Goal: Find specific page/section: Locate a particular part of the current website

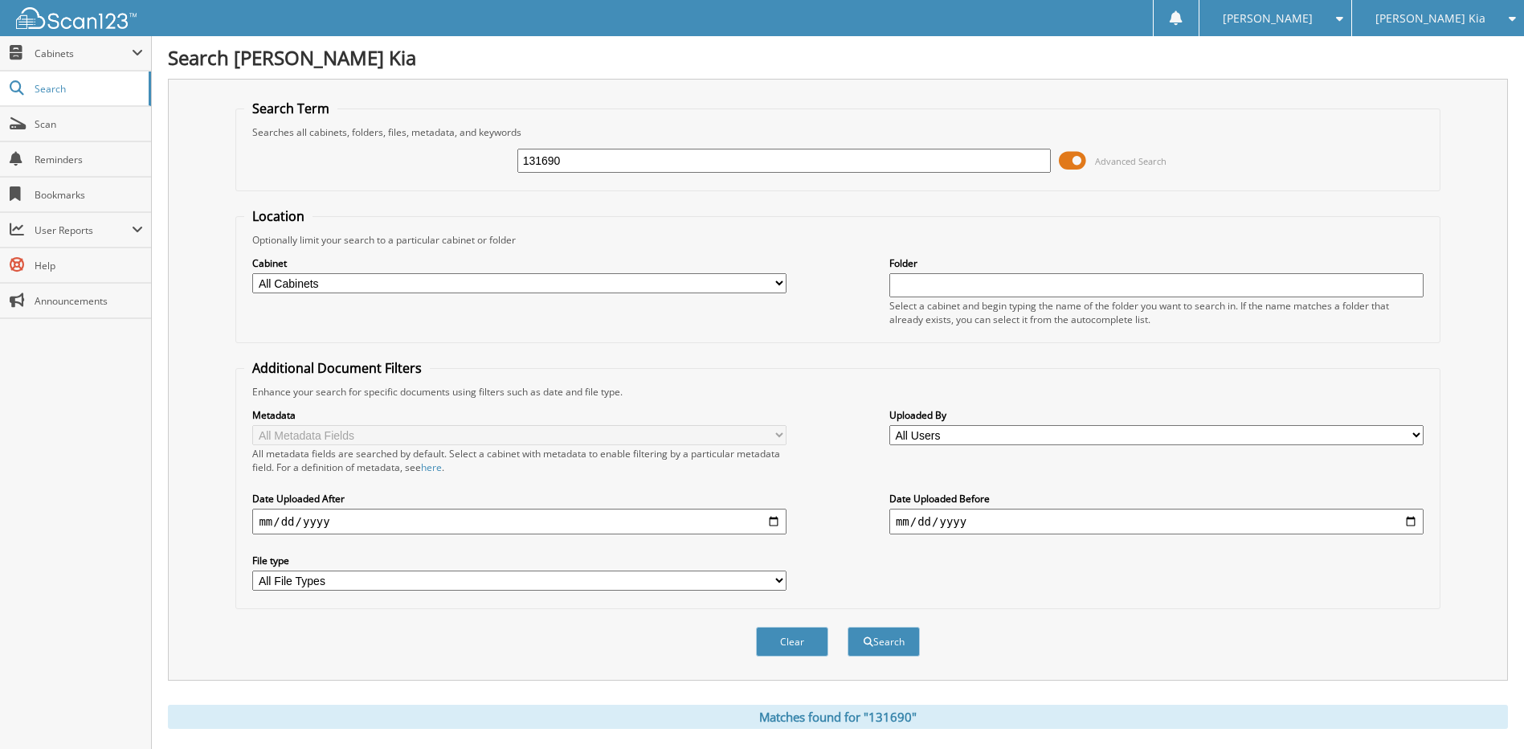
drag, startPoint x: 747, startPoint y: 155, endPoint x: 364, endPoint y: 162, distance: 382.6
click at [364, 162] on div "131690 Advanced Search" at bounding box center [837, 160] width 1187 height 43
type input "139381"
click at [848, 627] on button "Search" at bounding box center [884, 642] width 72 height 30
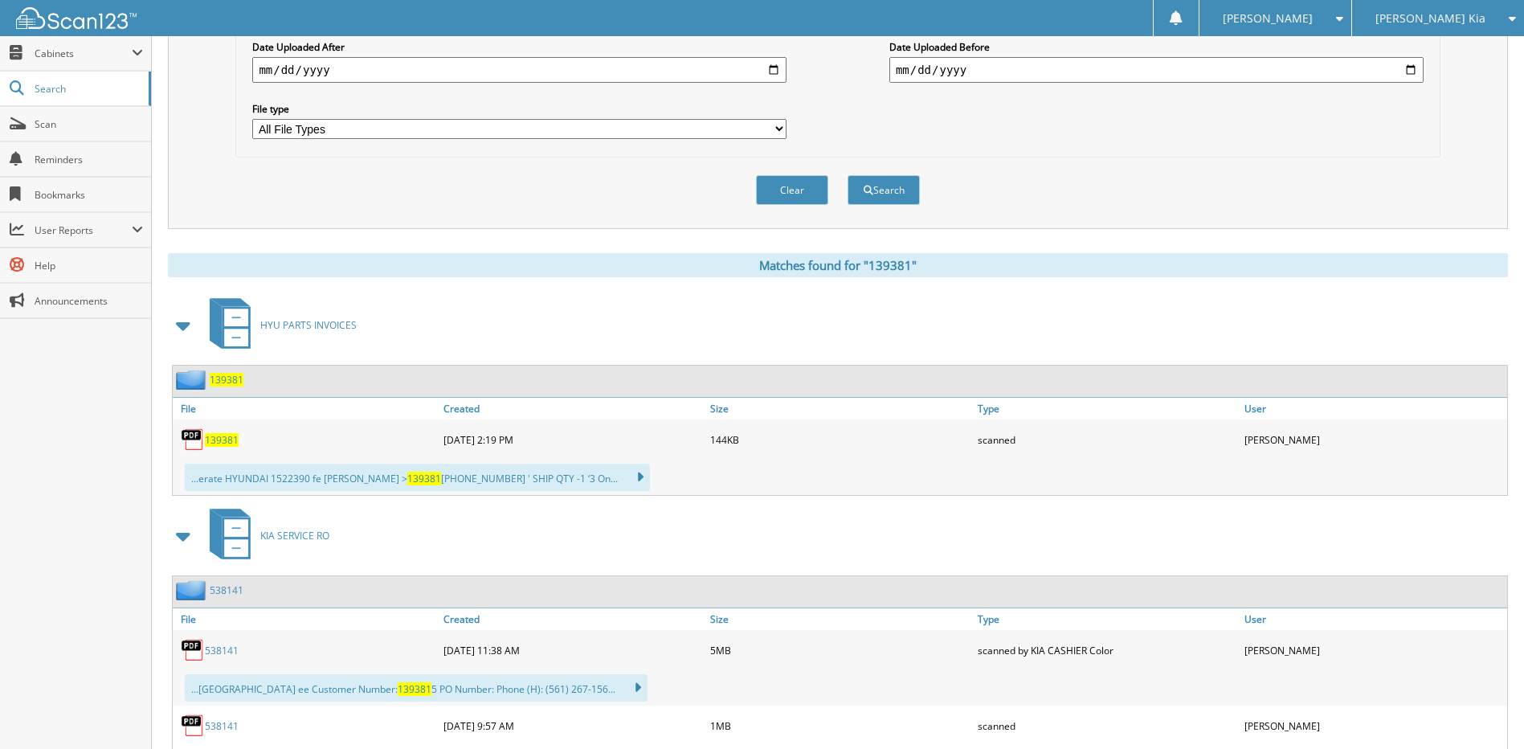
scroll to position [482, 0]
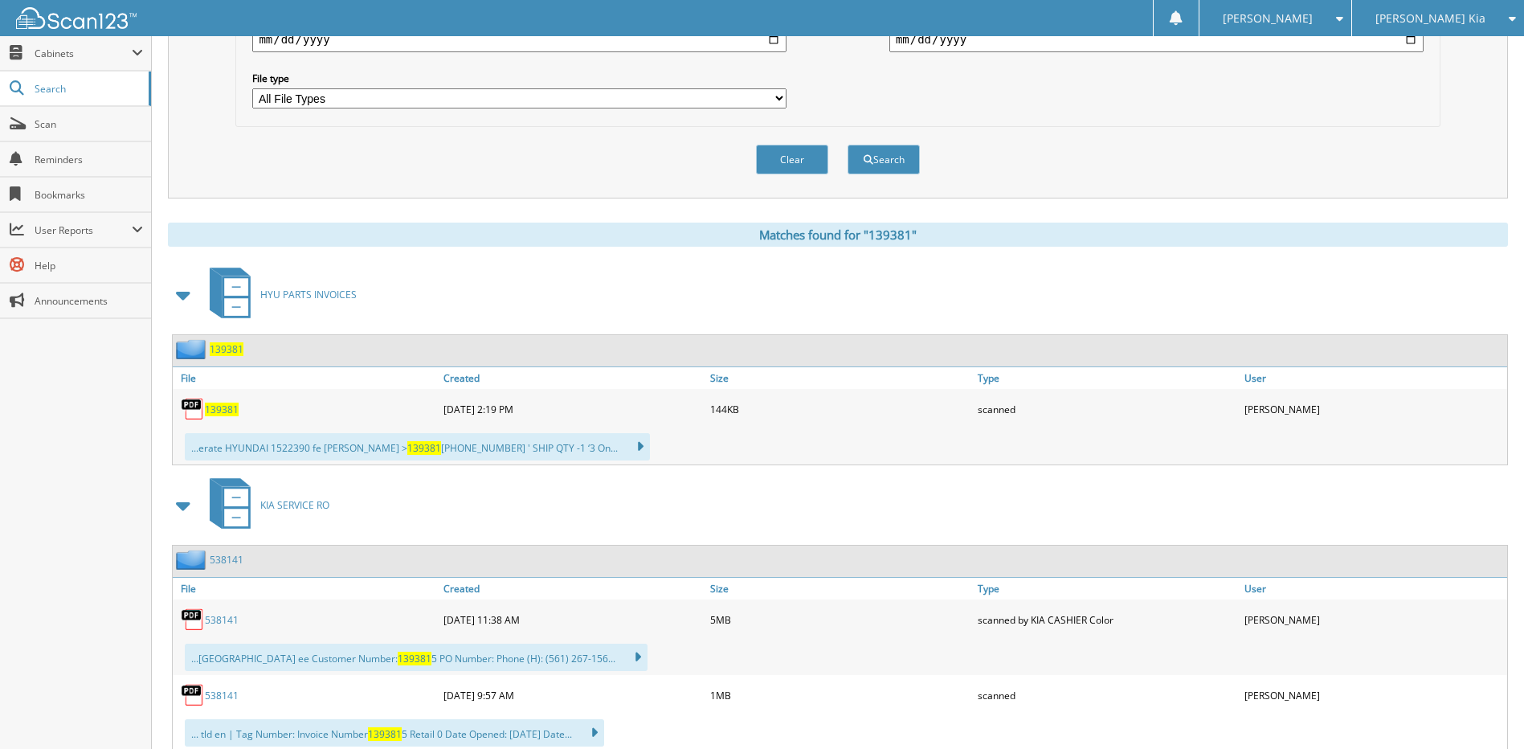
click at [222, 413] on span "139381" at bounding box center [222, 410] width 34 height 14
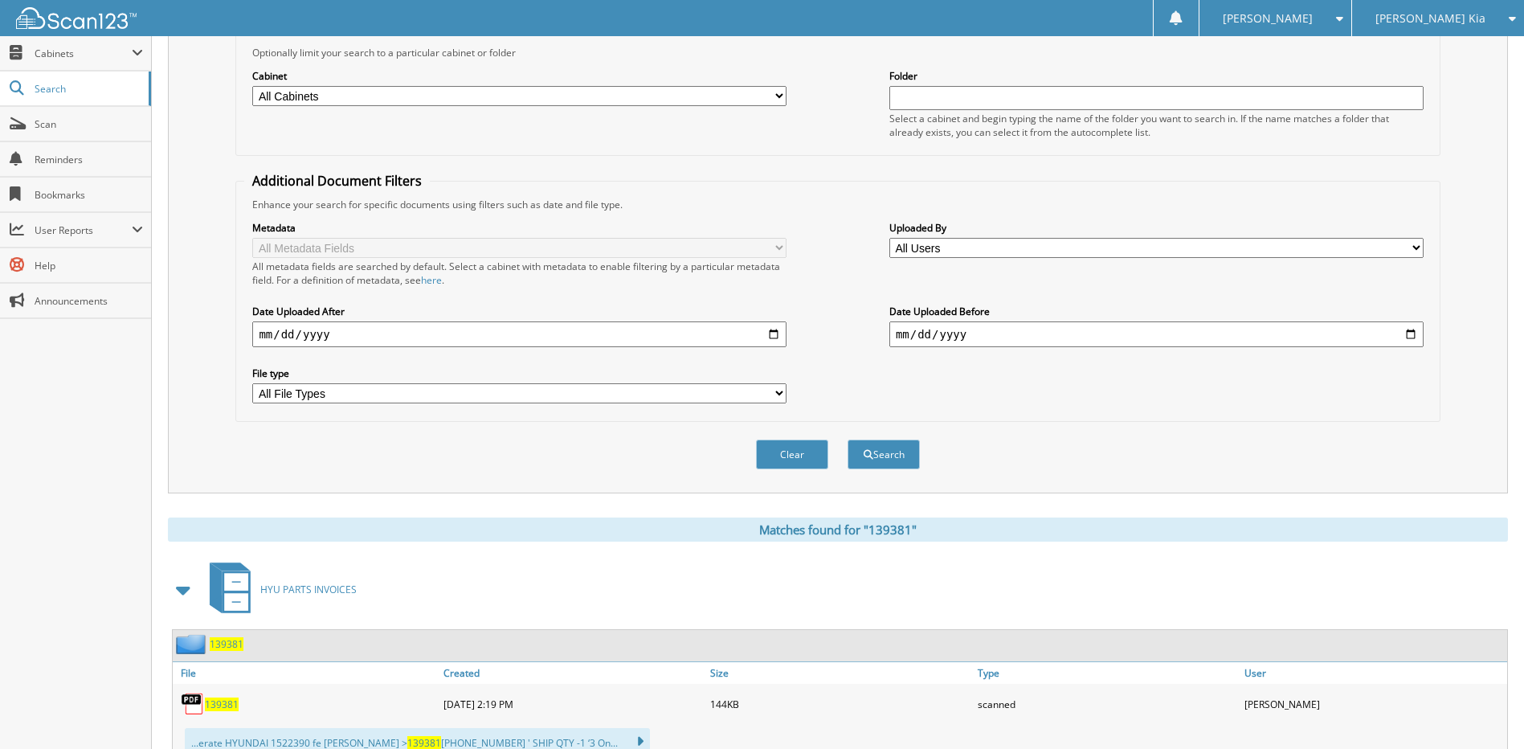
scroll to position [0, 0]
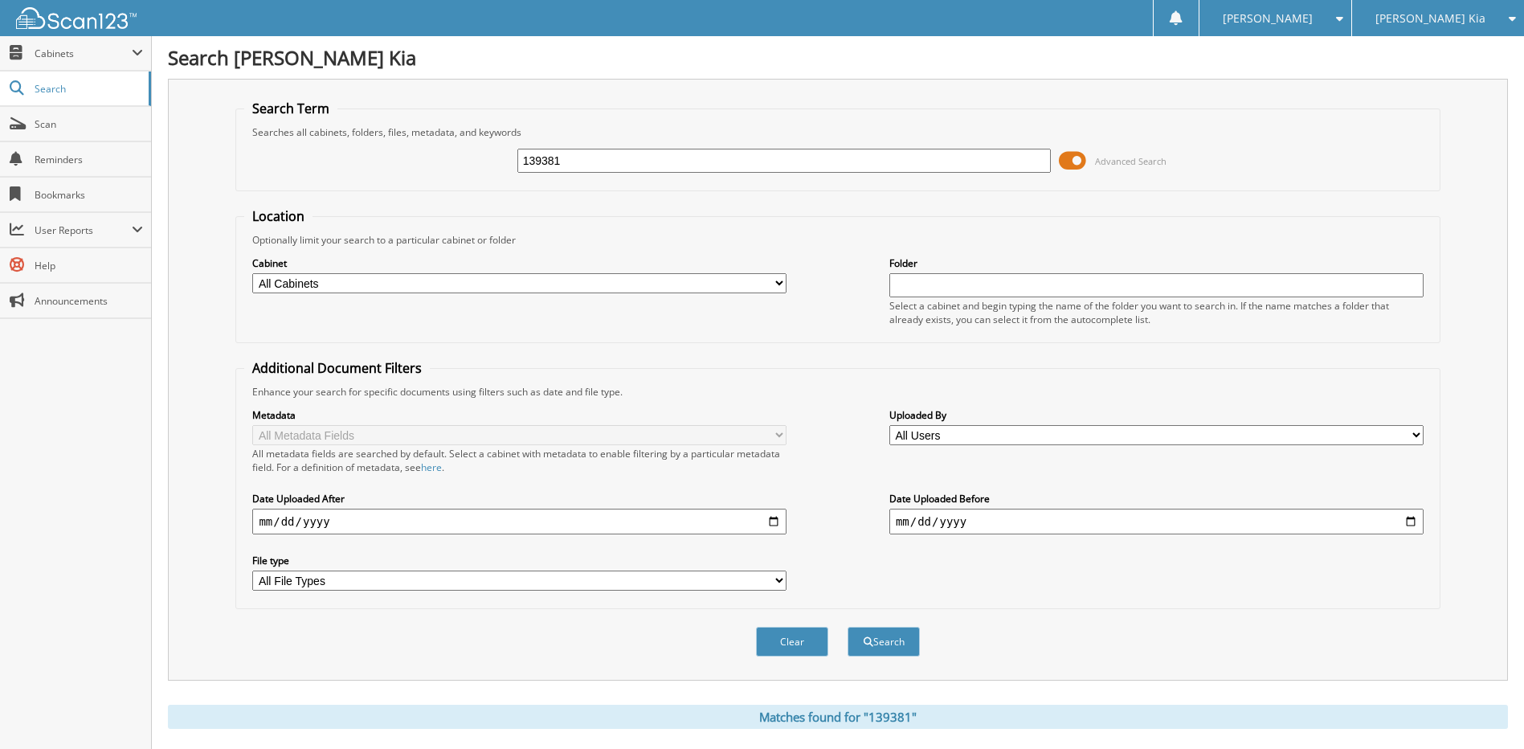
drag, startPoint x: 570, startPoint y: 162, endPoint x: 423, endPoint y: 165, distance: 146.3
click at [423, 165] on div "139381 Advanced Search" at bounding box center [837, 160] width 1187 height 43
paste input "138988"
type input "138988"
click at [848, 627] on button "Search" at bounding box center [884, 642] width 72 height 30
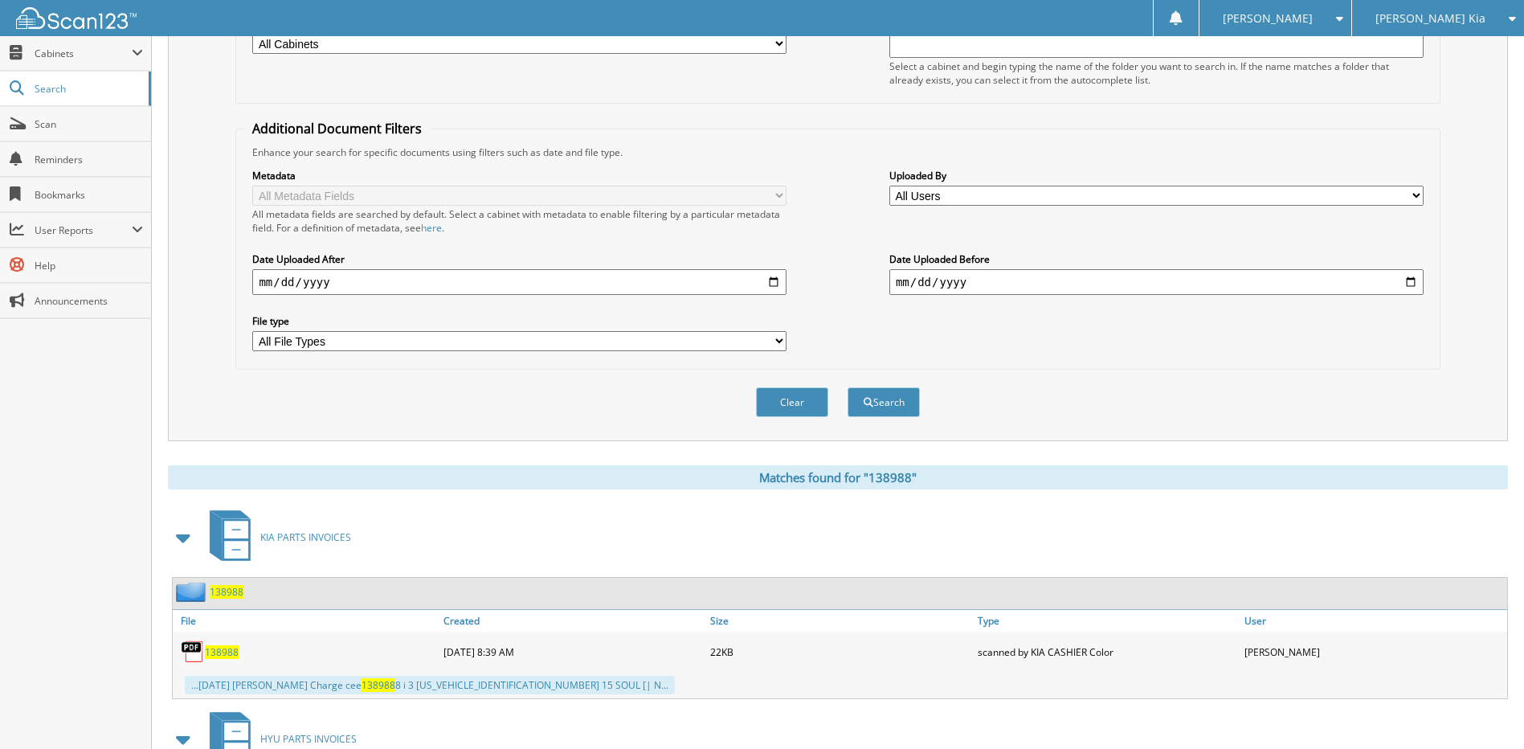
scroll to position [482, 0]
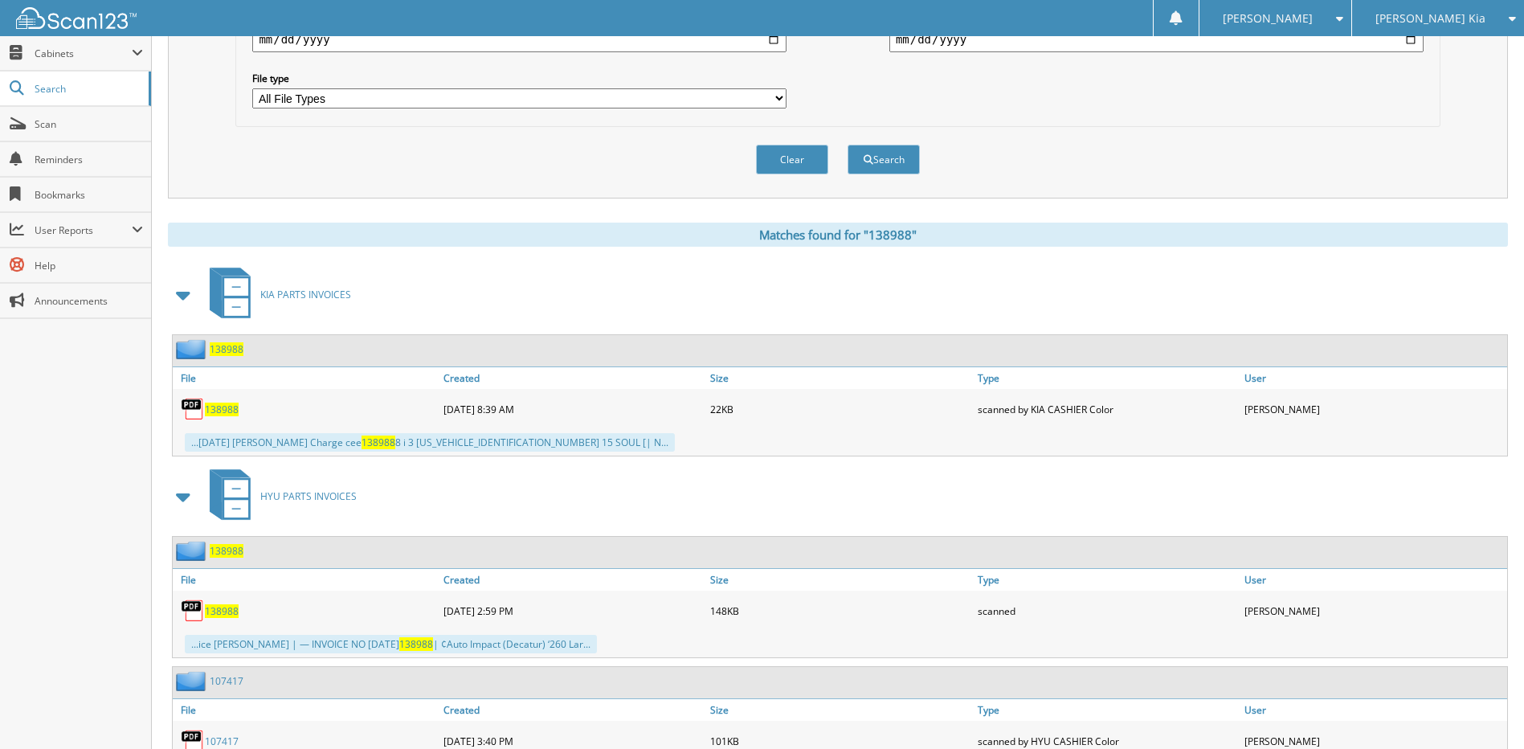
click at [178, 298] on span at bounding box center [184, 294] width 23 height 29
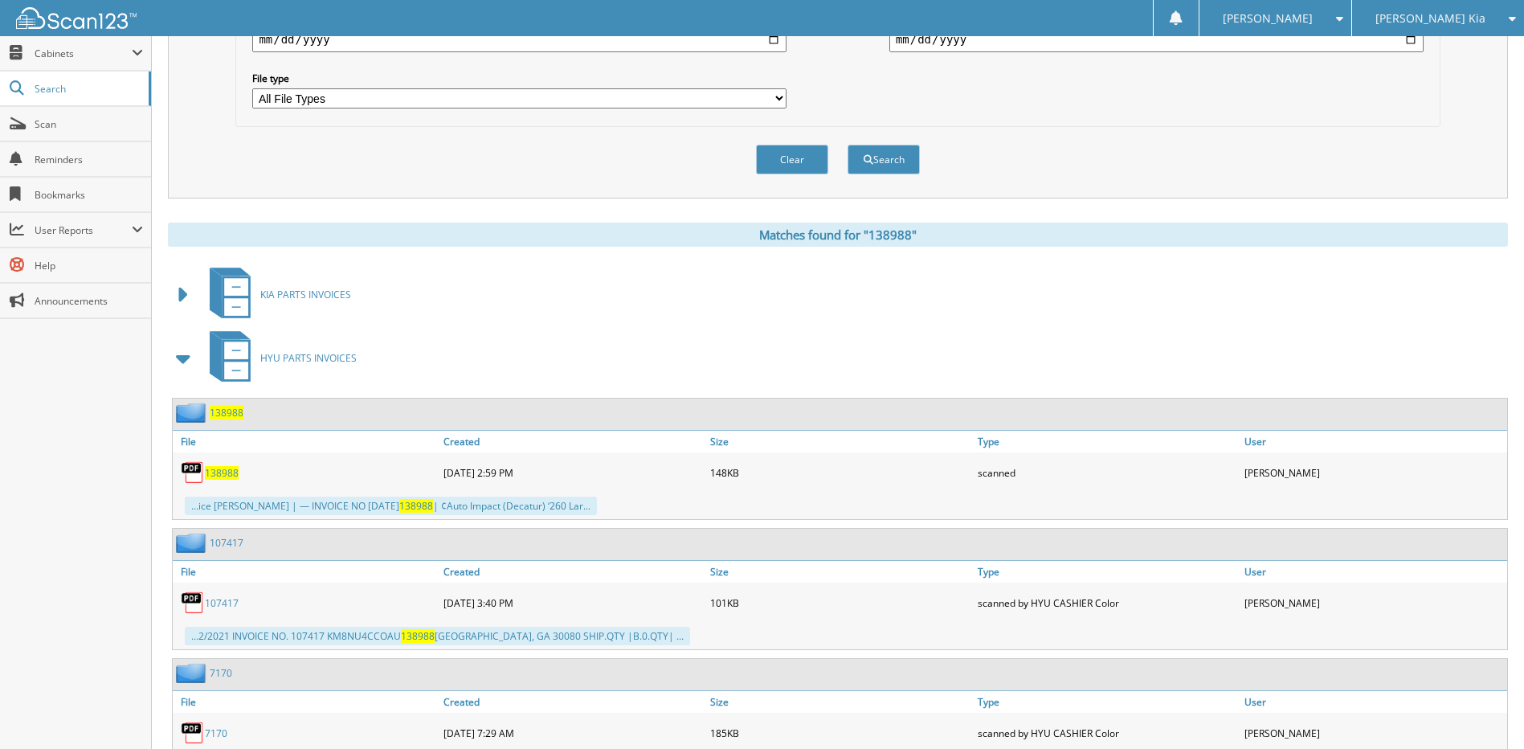
click at [227, 469] on span "138988" at bounding box center [222, 473] width 34 height 14
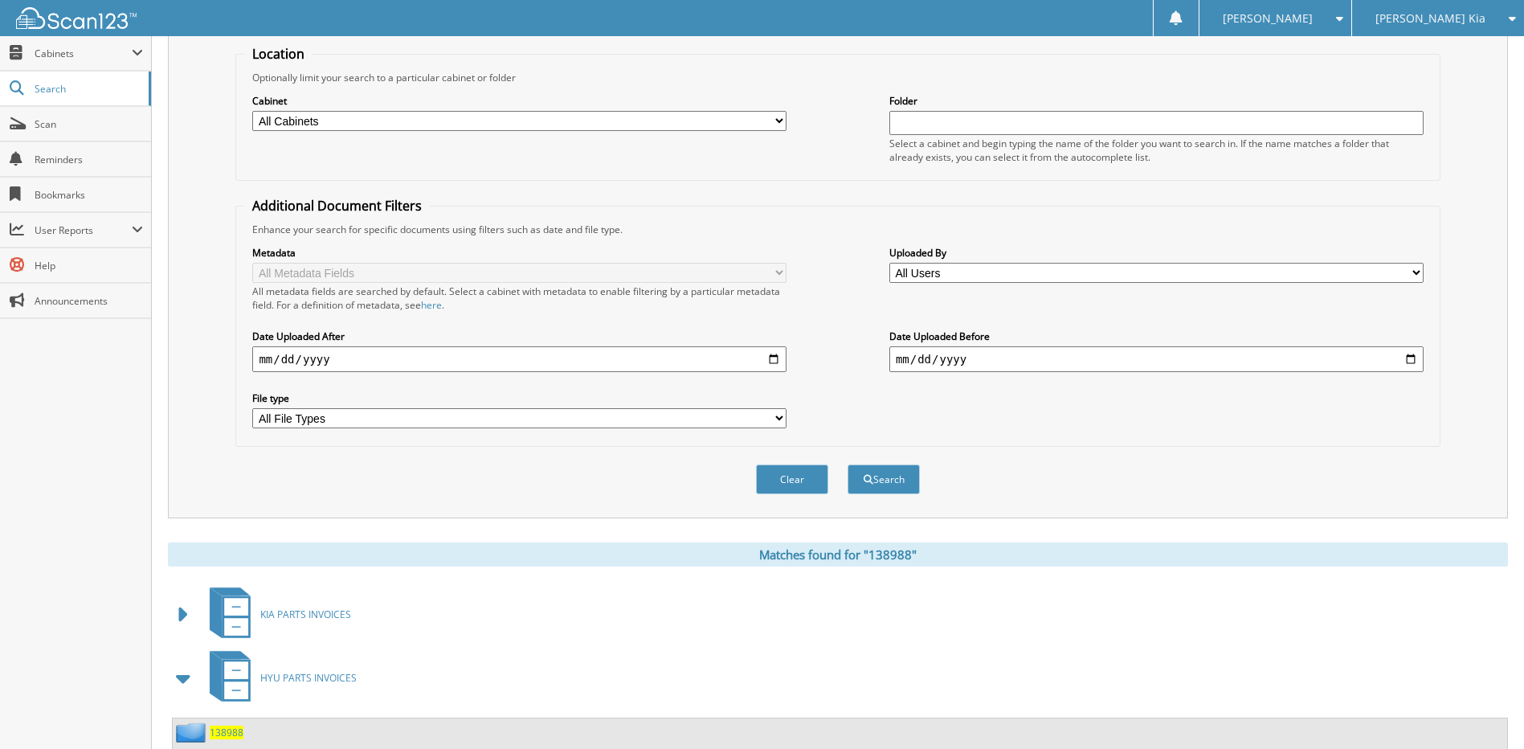
scroll to position [0, 0]
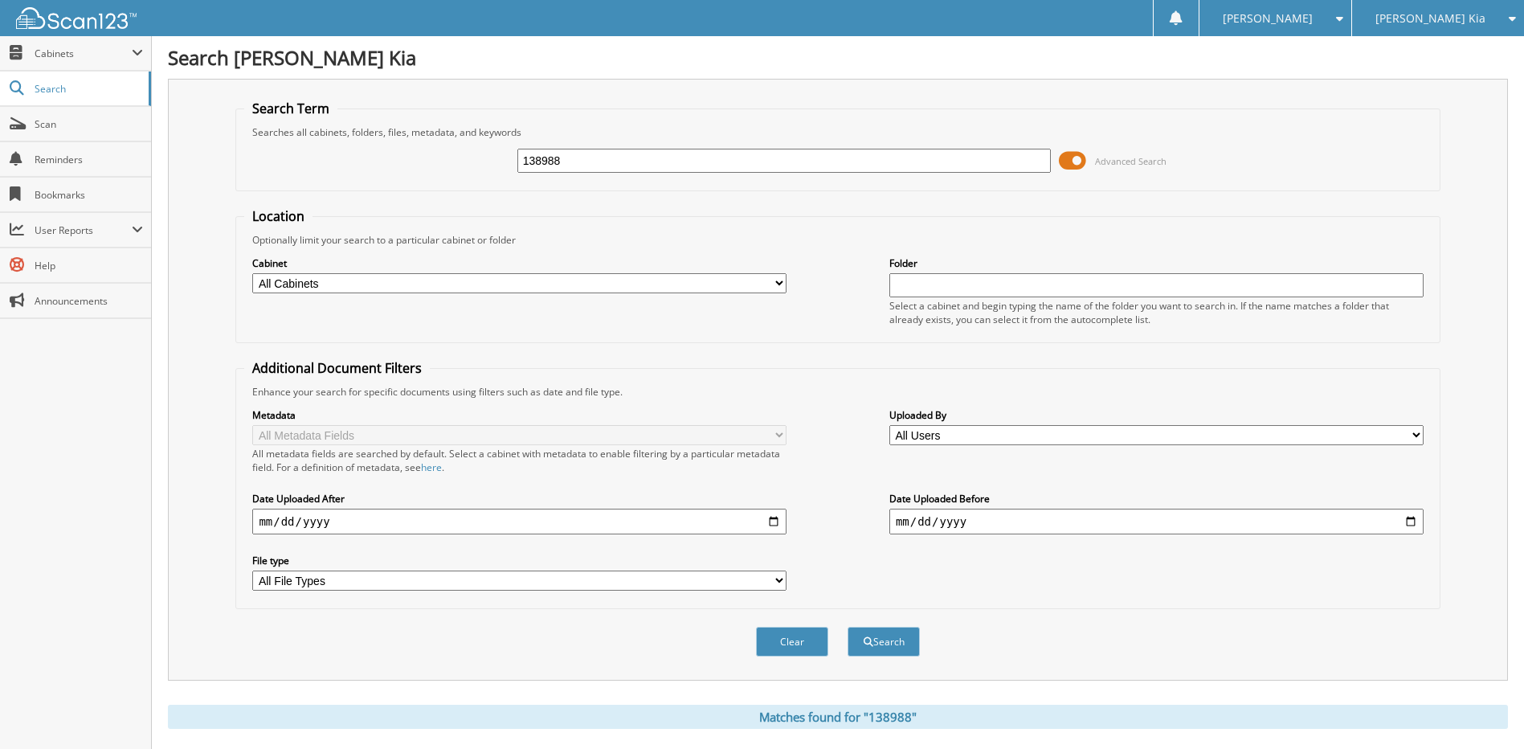
drag, startPoint x: 581, startPoint y: 158, endPoint x: 464, endPoint y: 182, distance: 119.8
click at [467, 182] on div "138988 Advanced Search" at bounding box center [837, 160] width 1187 height 43
type input "137148"
click at [881, 633] on button "Search" at bounding box center [884, 642] width 72 height 30
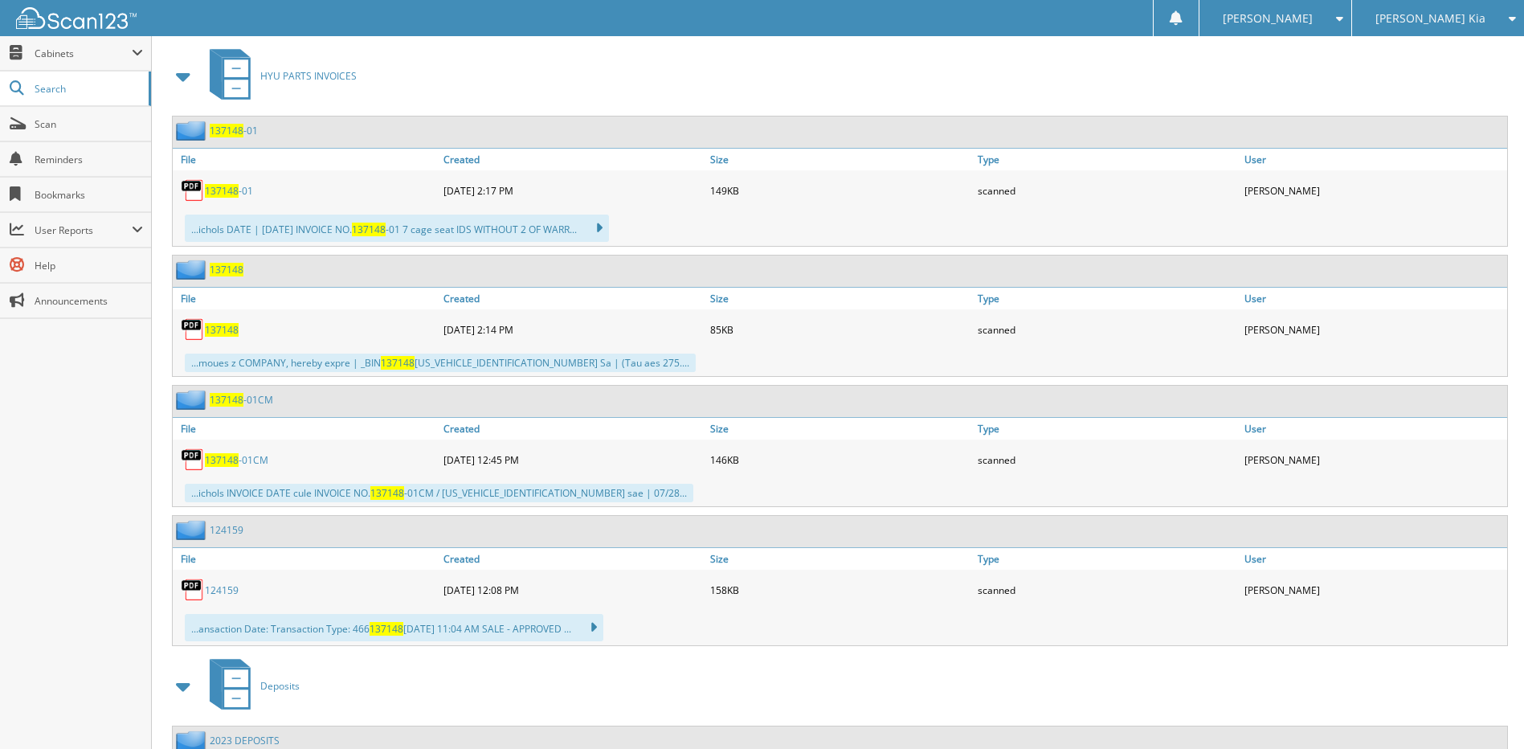
scroll to position [1045, 0]
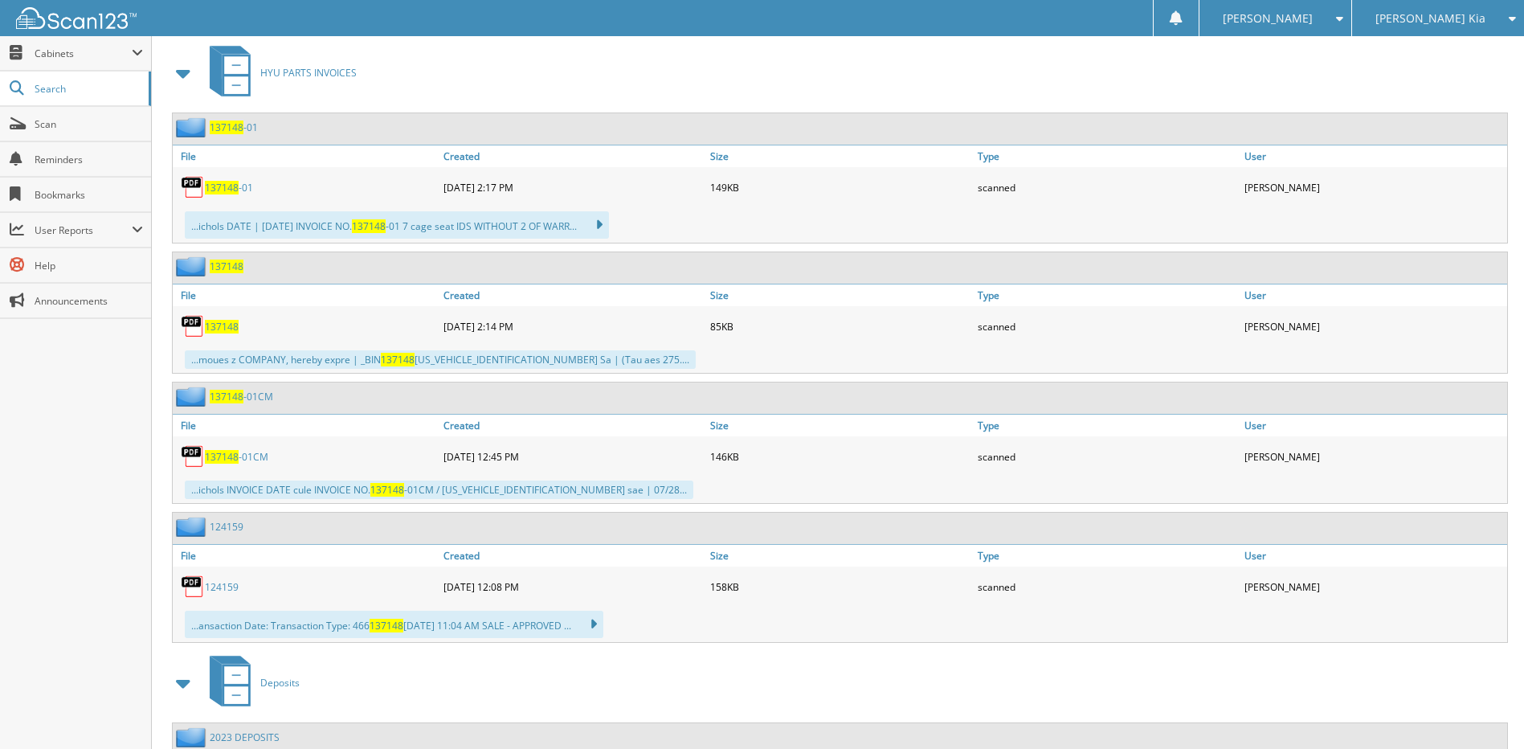
click at [233, 327] on span "137148" at bounding box center [222, 327] width 34 height 14
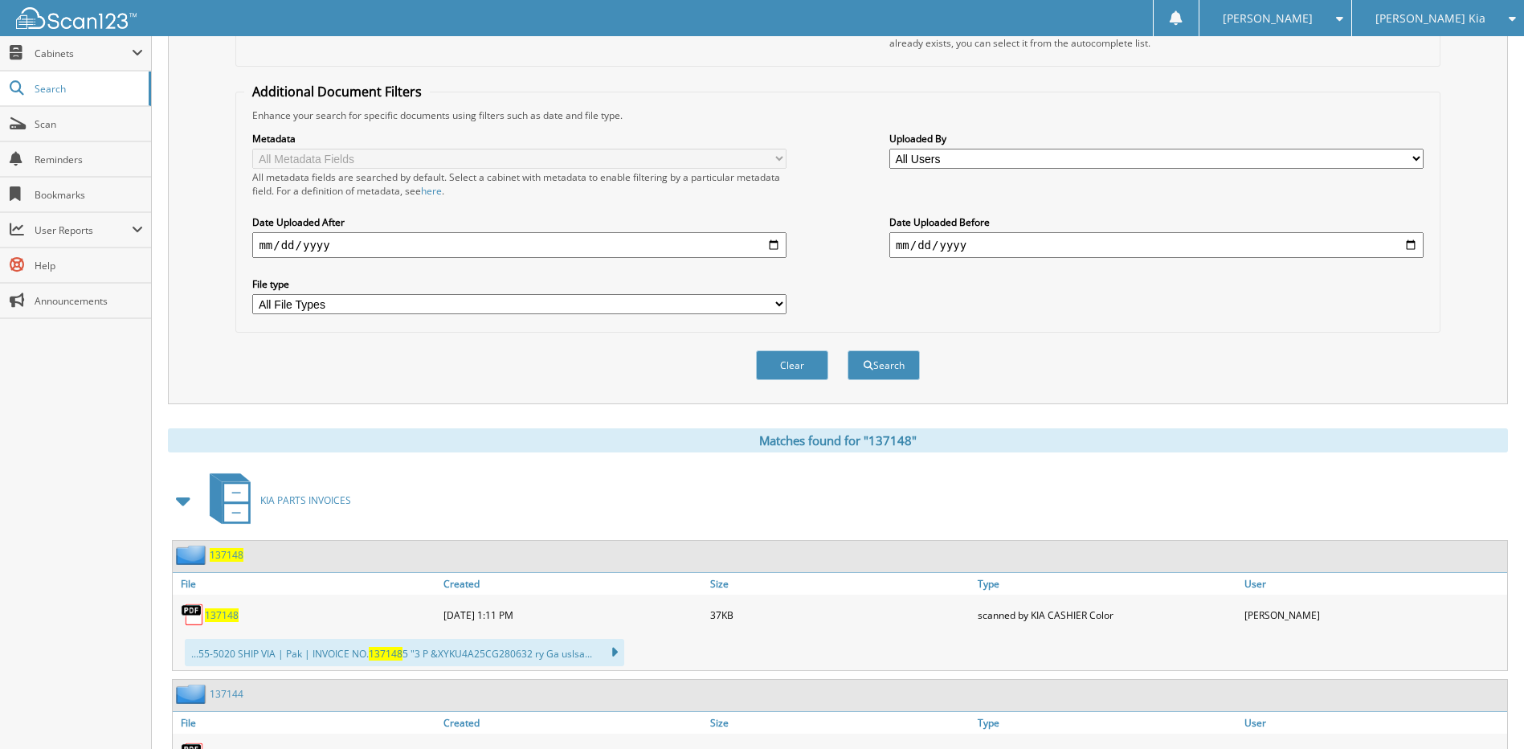
scroll to position [0, 0]
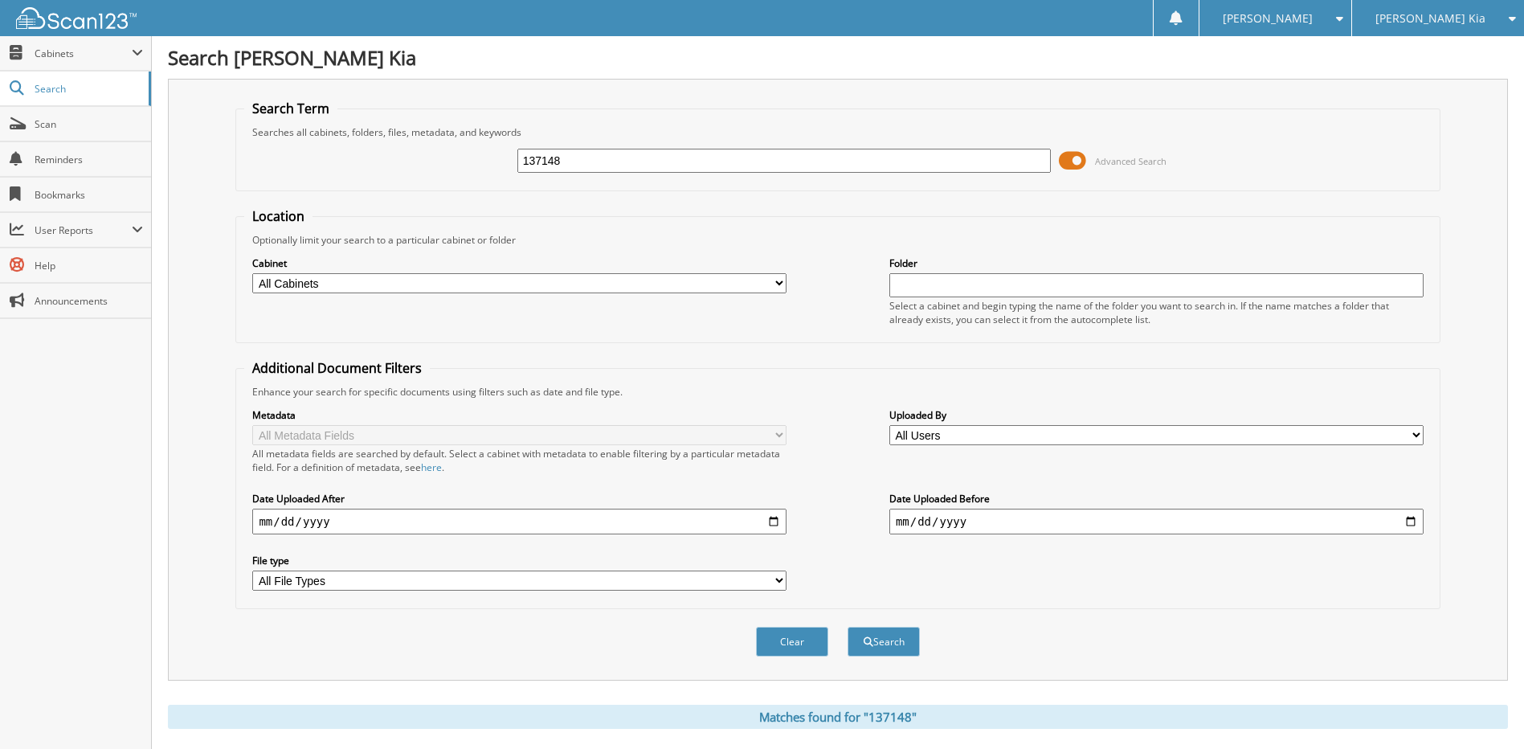
drag, startPoint x: 542, startPoint y: 154, endPoint x: 420, endPoint y: 164, distance: 121.7
click at [420, 164] on div "137148 Advanced Search" at bounding box center [837, 160] width 1187 height 43
type input "137687"
click at [848, 627] on button "Search" at bounding box center [884, 642] width 72 height 30
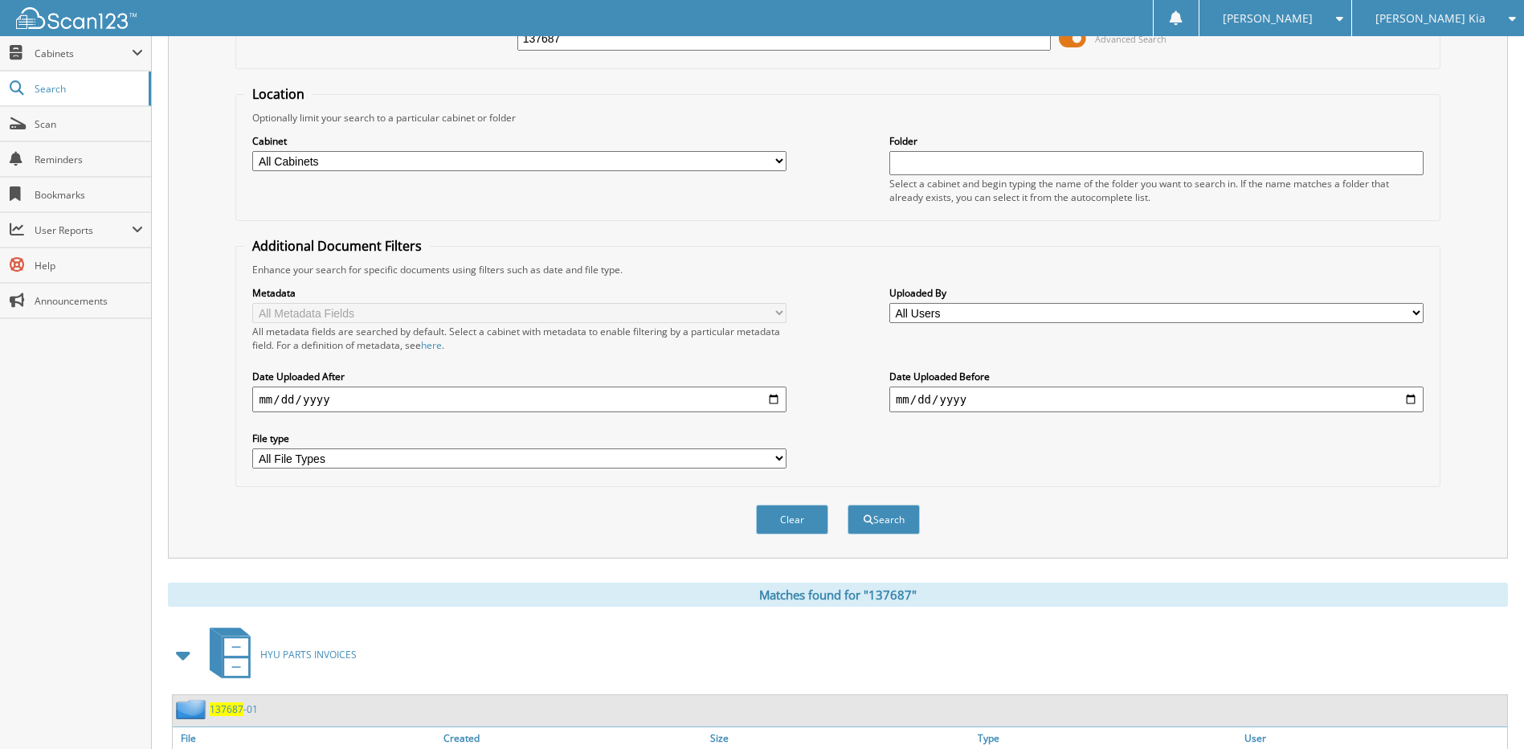
scroll to position [643, 0]
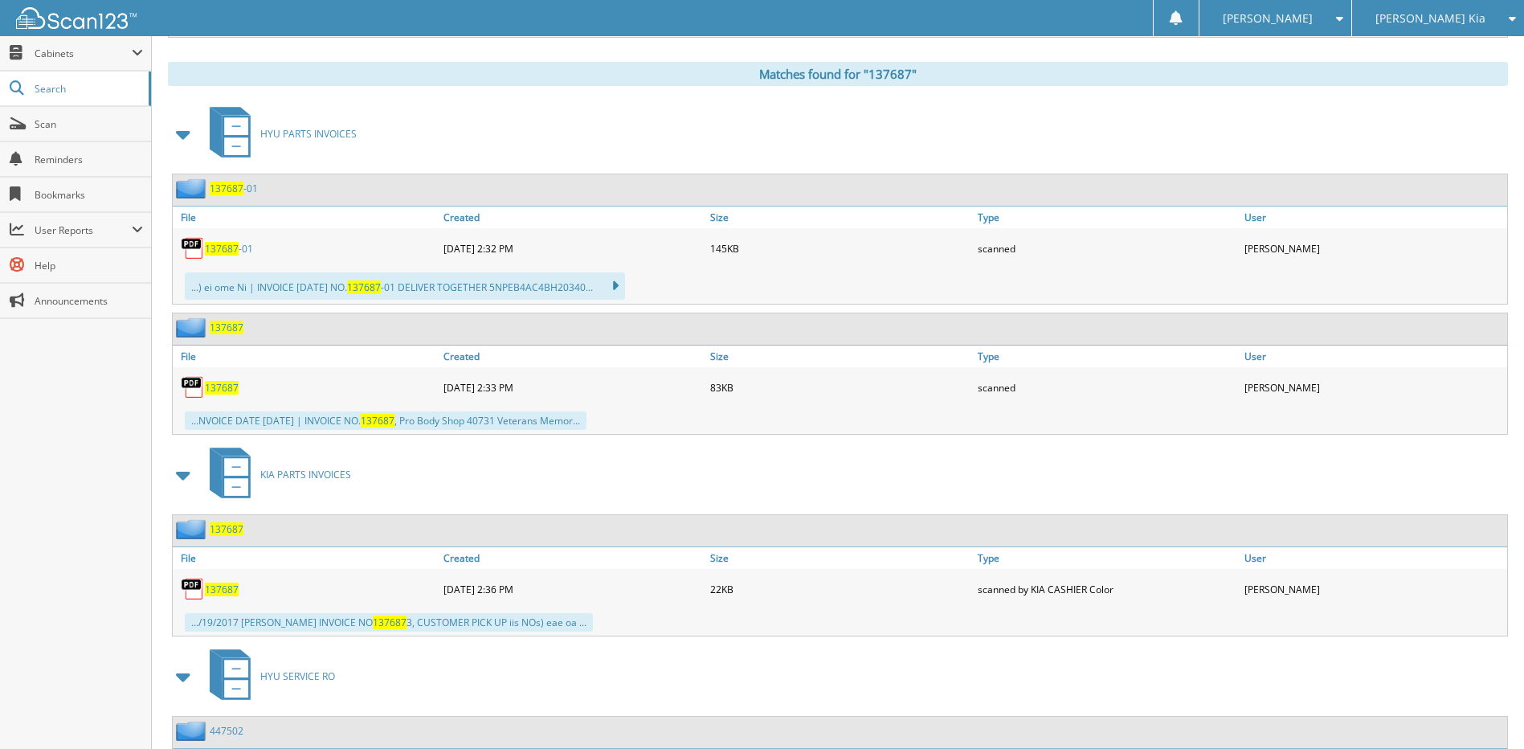
click at [229, 384] on span "137687" at bounding box center [222, 388] width 34 height 14
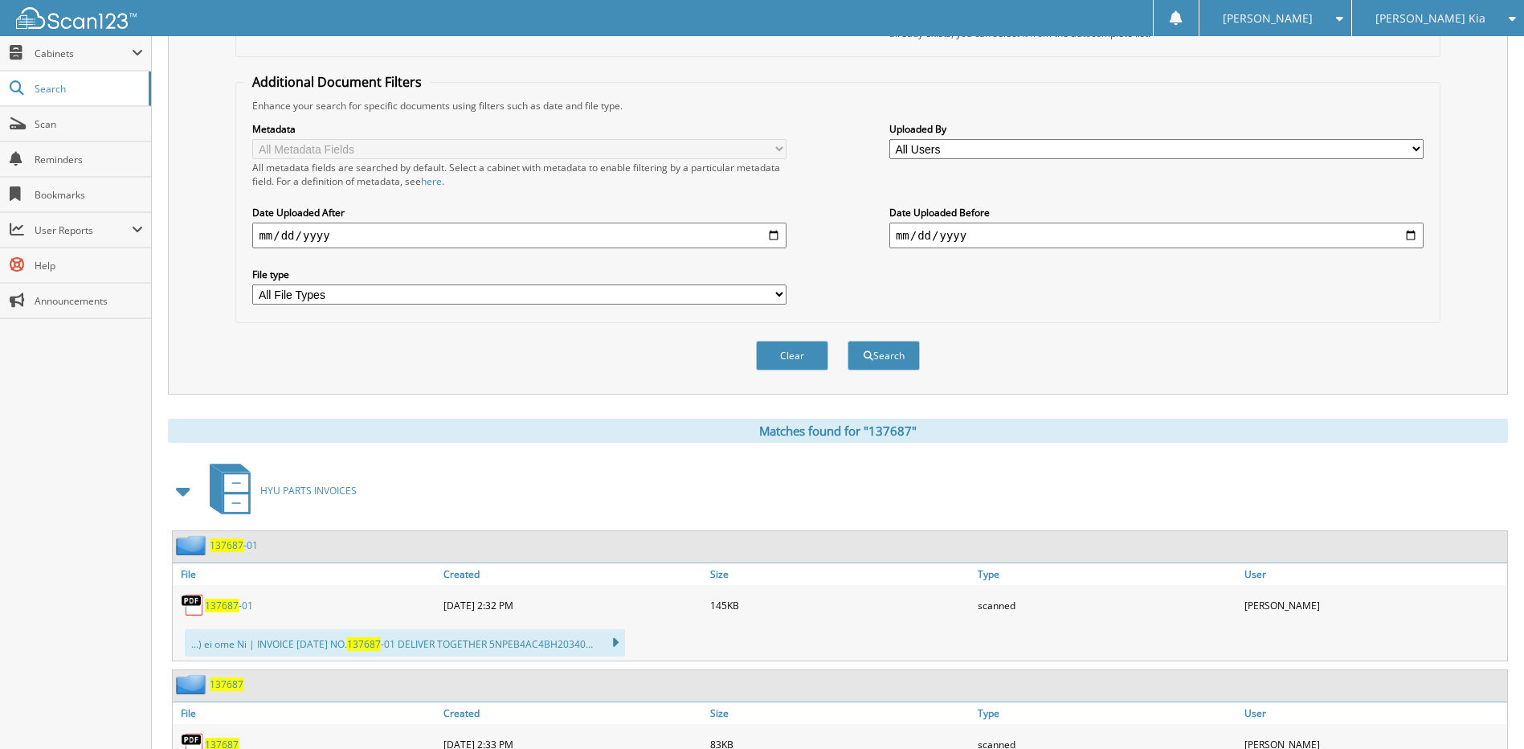
scroll to position [0, 0]
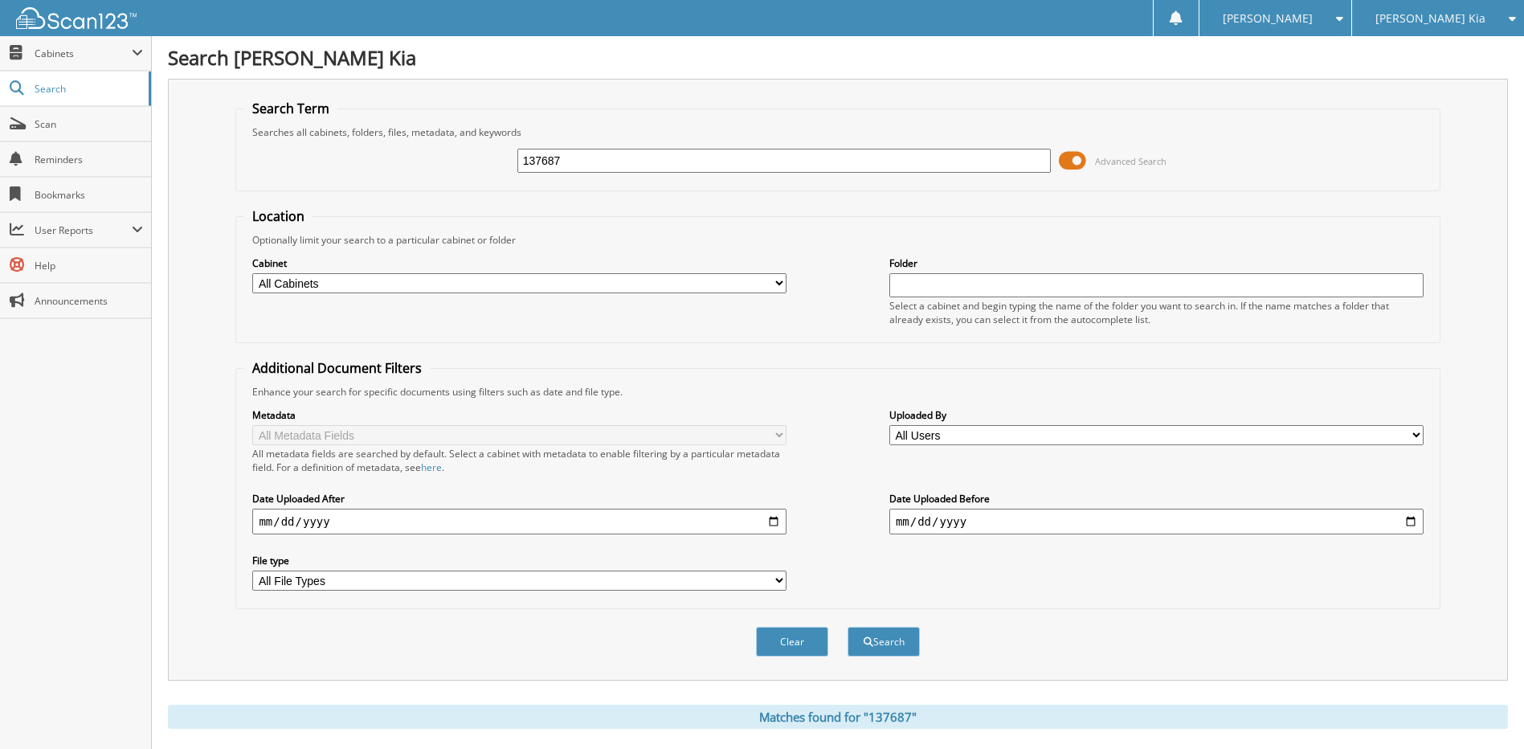
drag, startPoint x: 624, startPoint y: 155, endPoint x: 444, endPoint y: 155, distance: 180.8
click at [445, 156] on div "137687 Advanced Search" at bounding box center [837, 160] width 1187 height 43
drag, startPoint x: 571, startPoint y: 157, endPoint x: 458, endPoint y: 165, distance: 112.8
click at [460, 165] on div "137687 Advanced Search" at bounding box center [837, 160] width 1187 height 43
type input "138400"
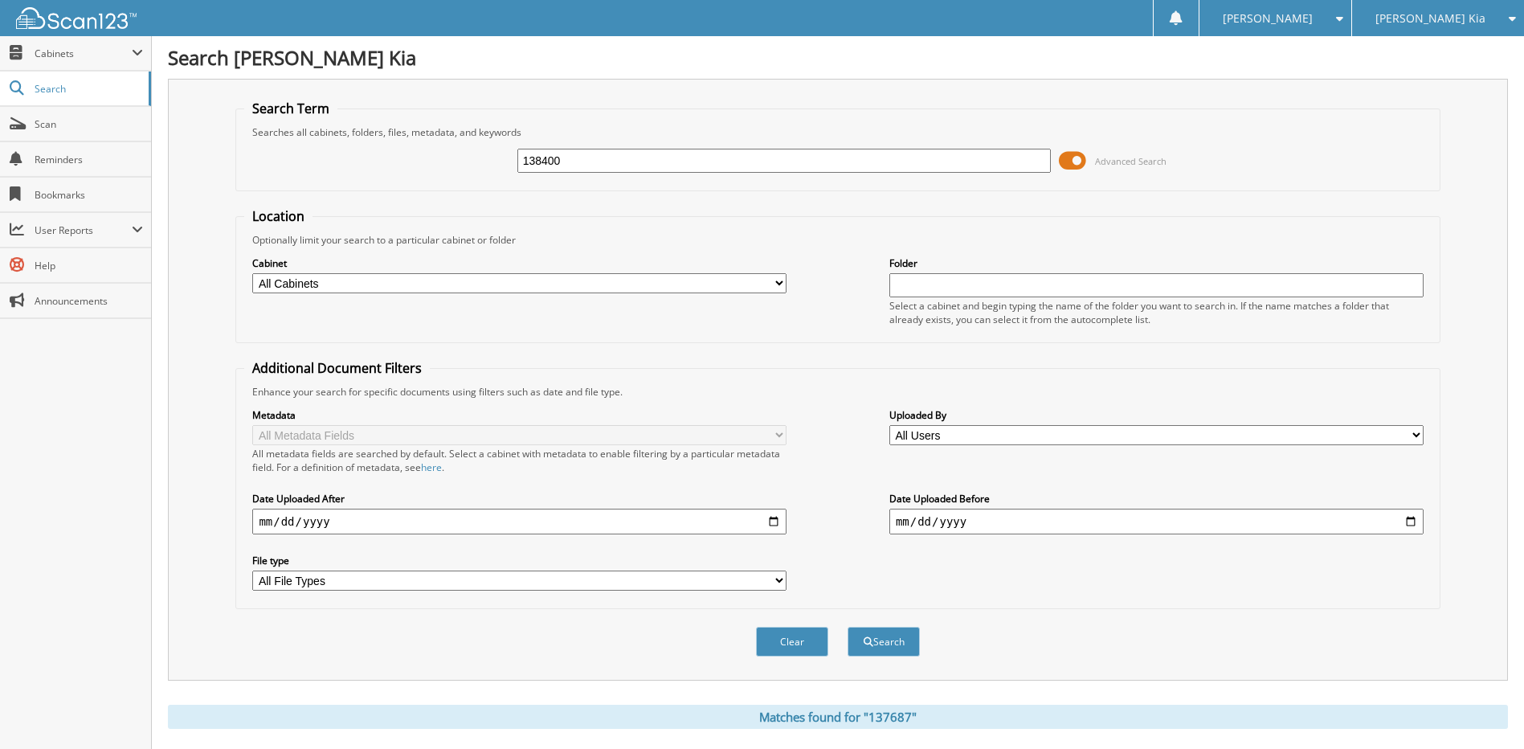
click at [848, 627] on button "Search" at bounding box center [884, 642] width 72 height 30
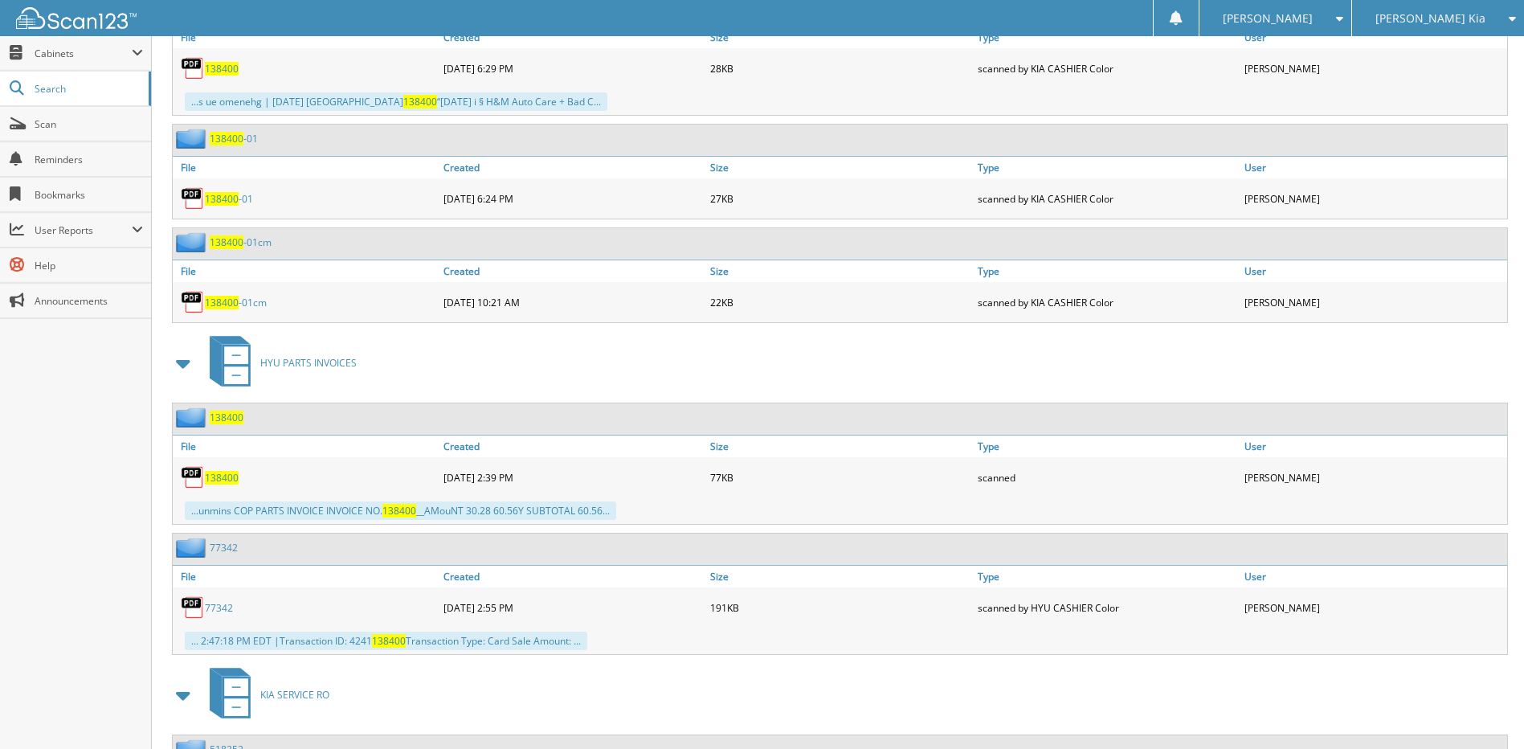
scroll to position [964, 0]
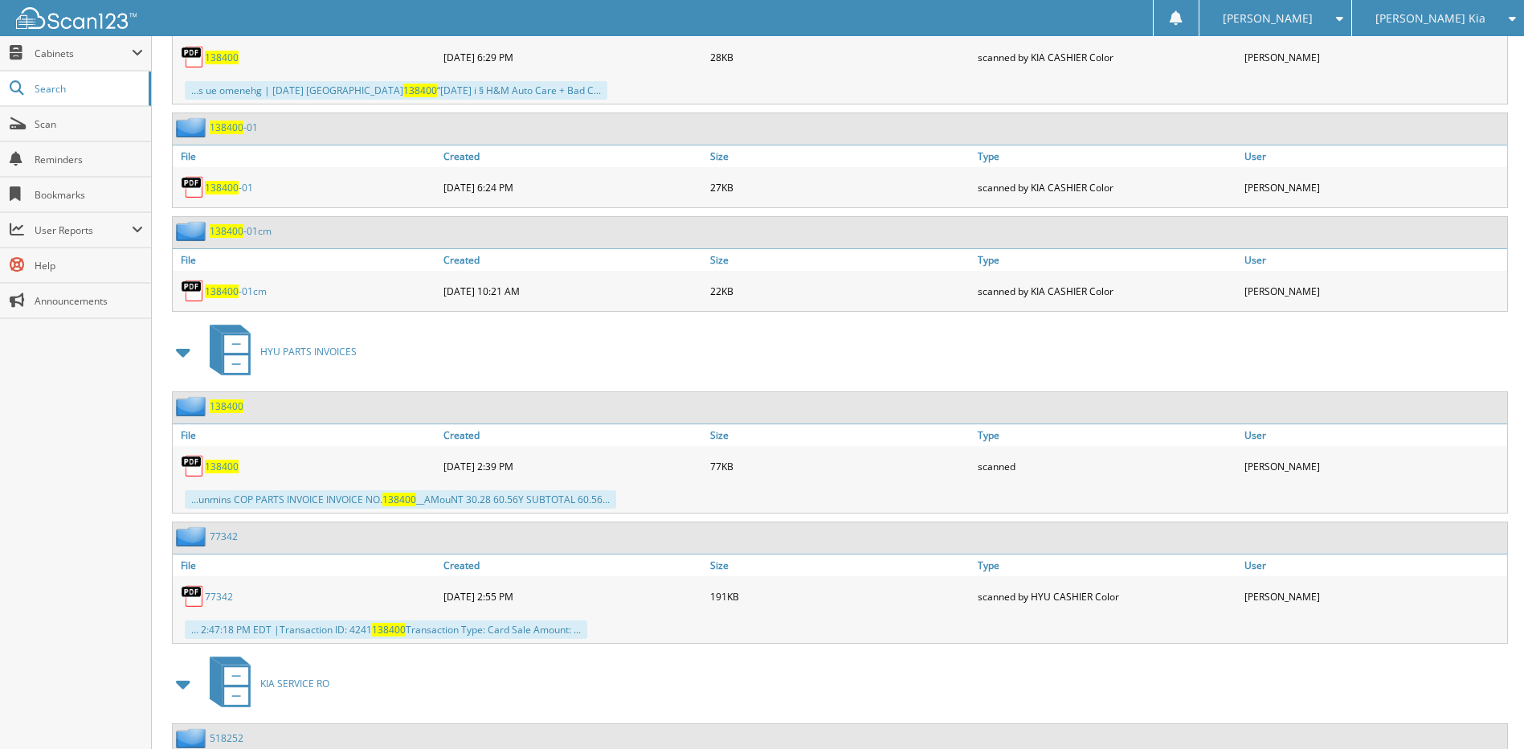
click at [214, 463] on span "138400" at bounding box center [222, 467] width 34 height 14
